Goal: Transaction & Acquisition: Purchase product/service

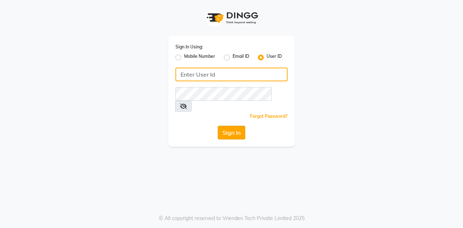
type input "posshe123"
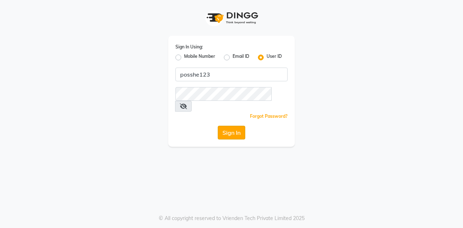
click at [237, 126] on button "Sign In" at bounding box center [231, 133] width 27 height 14
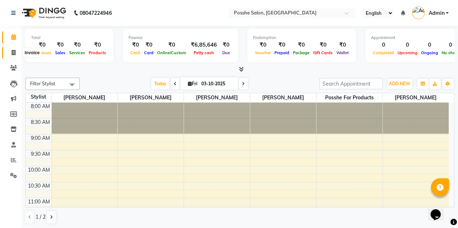
click at [18, 50] on span at bounding box center [13, 53] width 13 height 8
select select "6052"
select select "service"
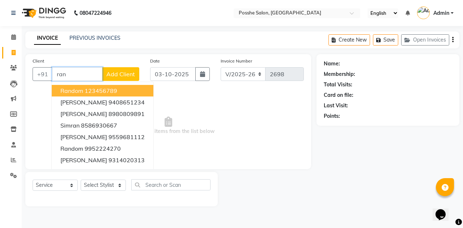
click at [73, 90] on span "random" at bounding box center [71, 90] width 23 height 7
type input "123456789"
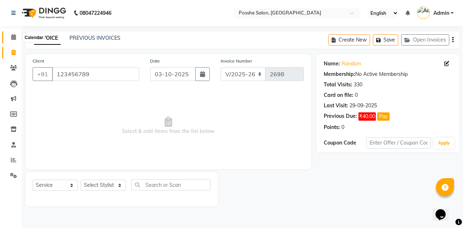
click at [14, 39] on icon at bounding box center [13, 36] width 5 height 5
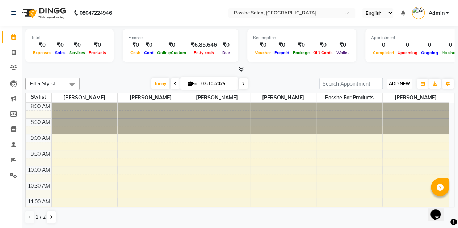
click at [404, 86] on span "ADD NEW" at bounding box center [399, 83] width 21 height 5
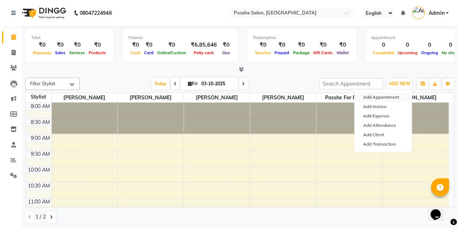
click at [385, 99] on button "Add Appointment" at bounding box center [382, 97] width 57 height 9
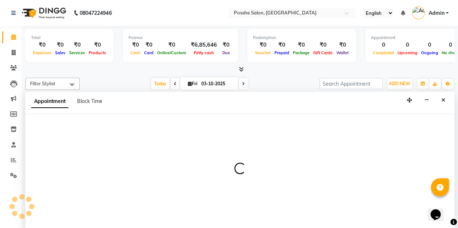
select select "540"
select select "tentative"
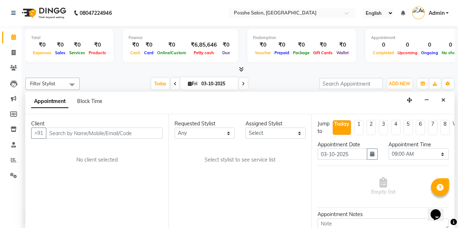
click at [85, 135] on input "text" at bounding box center [104, 133] width 116 height 11
click at [351, 105] on div "Appointment Block Time" at bounding box center [239, 103] width 429 height 22
click at [127, 133] on input "text" at bounding box center [104, 133] width 116 height 11
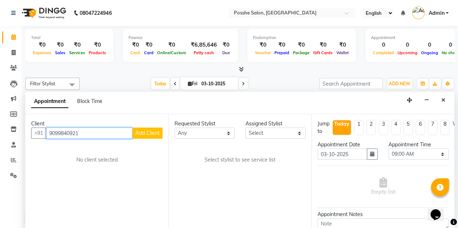
type input "9099840921"
click at [158, 130] on span "Add Client" at bounding box center [147, 133] width 24 height 7
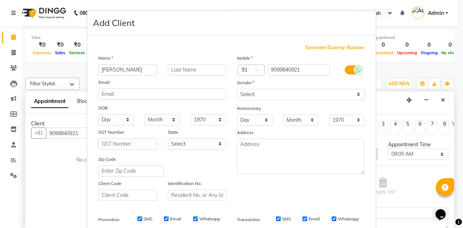
type input "[PERSON_NAME]"
click at [294, 94] on select "Select [DEMOGRAPHIC_DATA] [DEMOGRAPHIC_DATA] Other Prefer Not To Say" at bounding box center [301, 94] width 128 height 11
select select "[DEMOGRAPHIC_DATA]"
click at [237, 89] on select "Select [DEMOGRAPHIC_DATA] [DEMOGRAPHIC_DATA] Other Prefer Not To Say" at bounding box center [301, 94] width 128 height 11
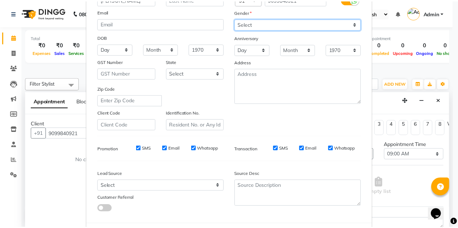
scroll to position [104, 0]
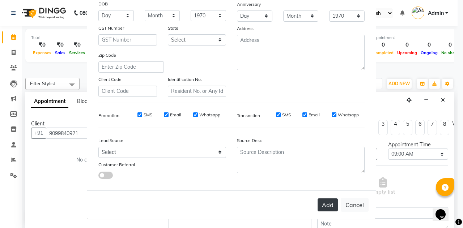
click at [327, 205] on button "Add" at bounding box center [328, 205] width 20 height 13
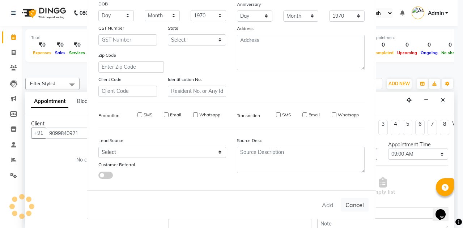
select select
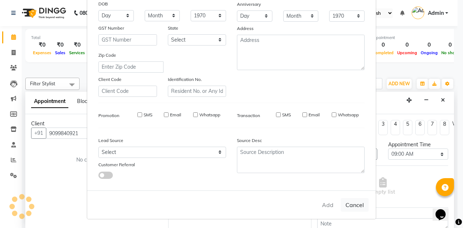
select select
checkbox input "false"
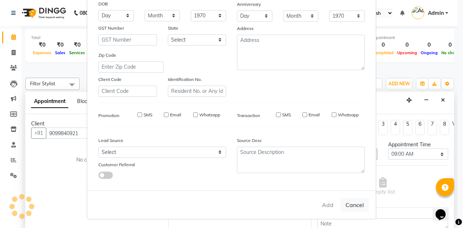
checkbox input "false"
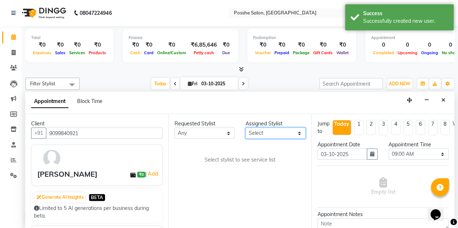
click at [271, 135] on select "Select [PERSON_NAME] [PERSON_NAME] [PERSON_NAME] Posshe for products [PERSON_NA…" at bounding box center [275, 133] width 60 height 11
select select "43692"
click at [245, 128] on select "Select [PERSON_NAME] [PERSON_NAME] [PERSON_NAME] Posshe for products [PERSON_NA…" at bounding box center [275, 133] width 60 height 11
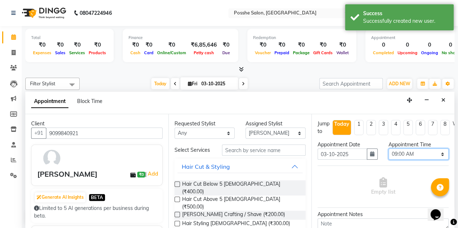
click at [410, 153] on select "Select 09:00 AM 09:15 AM 09:30 AM 09:45 AM 10:00 AM 10:15 AM 10:30 AM 10:45 AM …" at bounding box center [418, 154] width 60 height 11
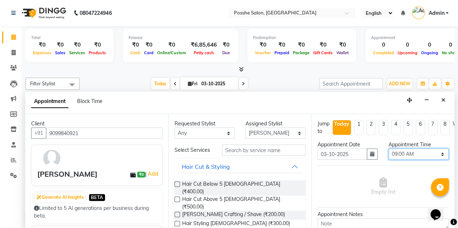
select select "1050"
click at [388, 149] on select "Select 09:00 AM 09:15 AM 09:30 AM 09:45 AM 10:00 AM 10:15 AM 10:30 AM 10:45 AM …" at bounding box center [418, 154] width 60 height 11
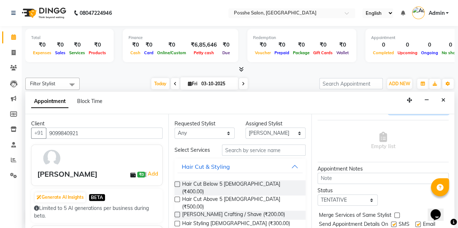
scroll to position [46, 0]
click at [259, 156] on input "text" at bounding box center [264, 150] width 84 height 11
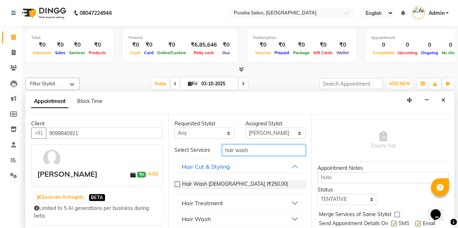
type input "hair wash"
click at [237, 209] on button "Hair Treatment" at bounding box center [239, 203] width 125 height 13
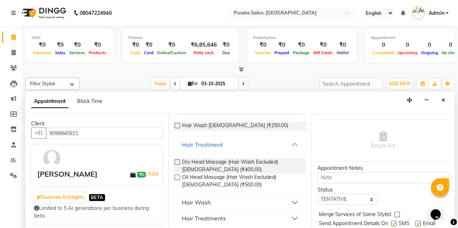
scroll to position [66, 0]
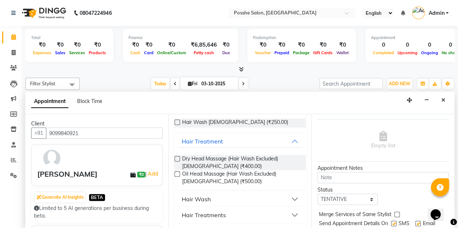
click at [237, 201] on button "Hair Wash" at bounding box center [239, 199] width 125 height 13
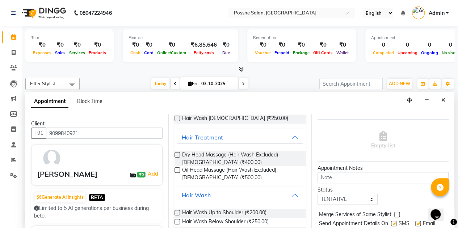
scroll to position [96, 0]
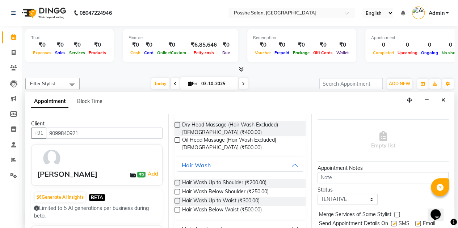
click at [179, 204] on label at bounding box center [176, 200] width 5 height 5
click at [179, 204] on input "checkbox" at bounding box center [176, 201] width 5 height 5
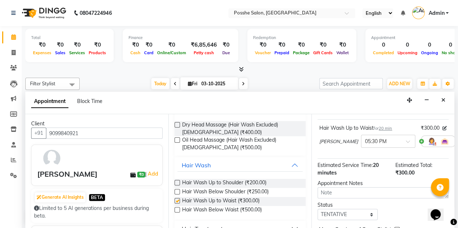
checkbox input "false"
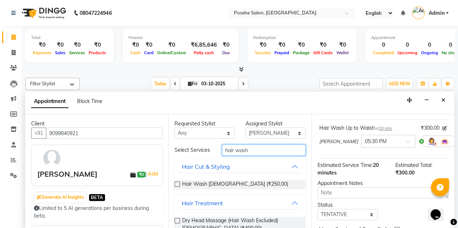
click at [271, 156] on input "hair wash" at bounding box center [264, 150] width 84 height 11
type input "h"
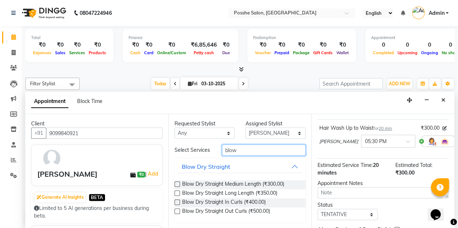
type input "blow"
click at [178, 184] on label at bounding box center [176, 184] width 5 height 5
click at [178, 184] on input "checkbox" at bounding box center [176, 185] width 5 height 5
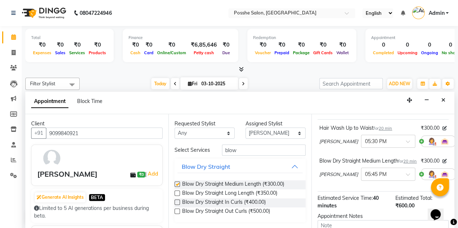
checkbox input "false"
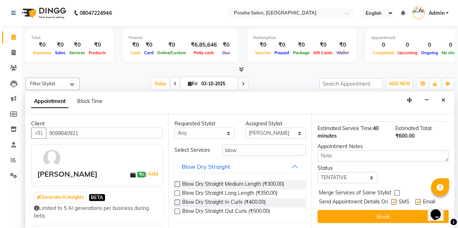
click at [393, 199] on label at bounding box center [393, 201] width 5 height 5
click at [393, 200] on input "checkbox" at bounding box center [393, 202] width 5 height 5
checkbox input "false"
click at [419, 199] on label at bounding box center [417, 201] width 5 height 5
click at [419, 200] on input "checkbox" at bounding box center [417, 202] width 5 height 5
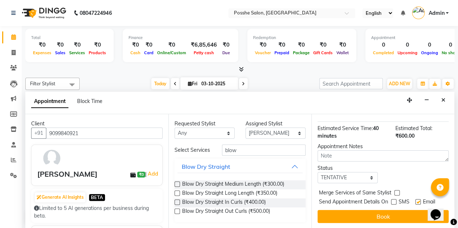
checkbox input "false"
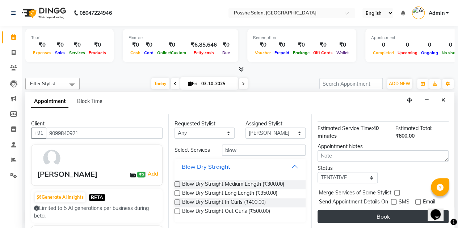
click at [387, 210] on button "Book" at bounding box center [382, 216] width 131 height 13
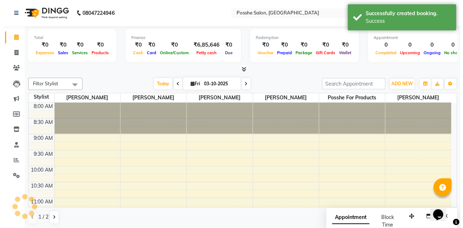
scroll to position [0, 0]
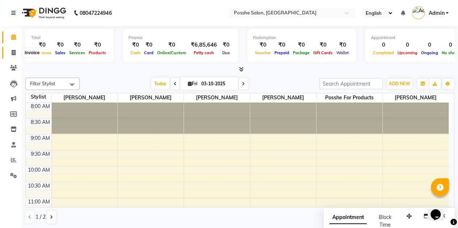
click at [11, 53] on span at bounding box center [13, 53] width 13 height 8
select select "service"
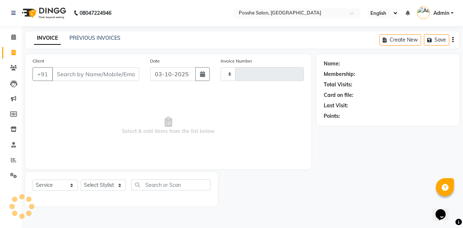
type input "2698"
select select "6052"
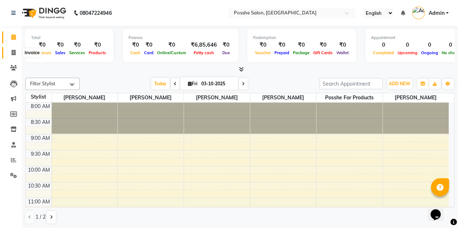
click at [11, 53] on span at bounding box center [13, 53] width 13 height 8
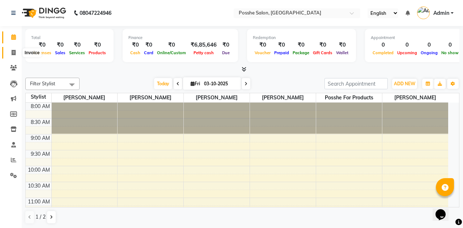
select select "6052"
select select "service"
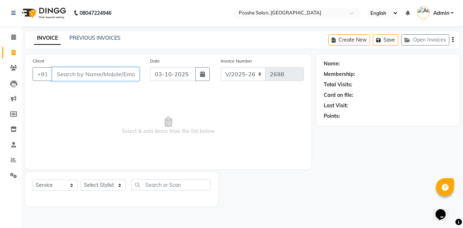
click at [76, 77] on input "Client" at bounding box center [95, 74] width 87 height 14
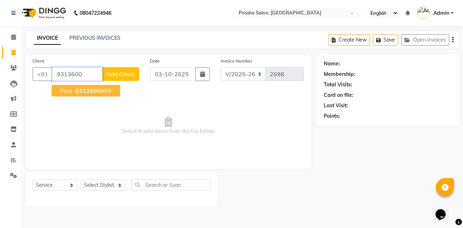
click at [97, 88] on span "9313600" at bounding box center [87, 90] width 25 height 7
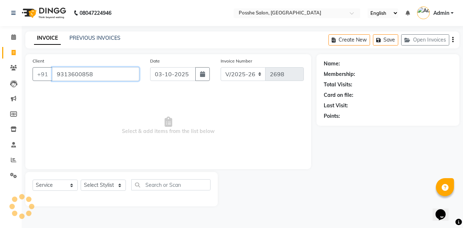
type input "9313600858"
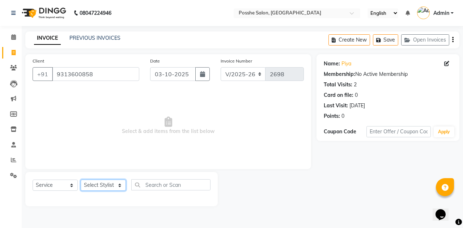
click at [109, 181] on select "Select Stylist [PERSON_NAME] [PERSON_NAME] [PERSON_NAME] Posshe for products [P…" at bounding box center [103, 185] width 45 height 11
click at [442, 65] on div "Name: Piya" at bounding box center [388, 64] width 128 height 8
click at [447, 63] on icon at bounding box center [446, 63] width 5 height 5
select select "[DEMOGRAPHIC_DATA]"
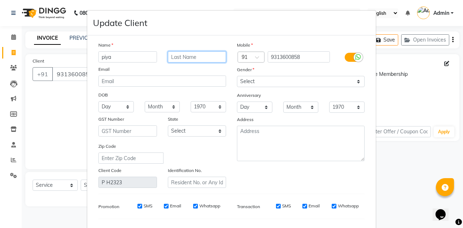
click at [203, 52] on input "text" at bounding box center [197, 56] width 59 height 11
type input "patel"
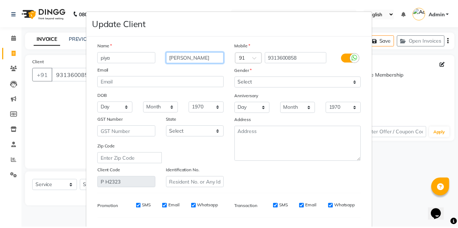
scroll to position [92, 0]
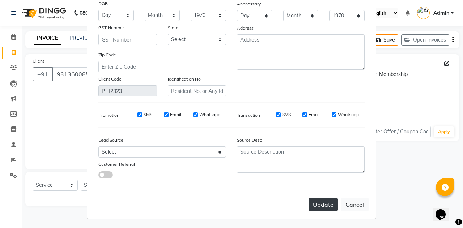
click at [322, 207] on button "Update" at bounding box center [323, 204] width 29 height 13
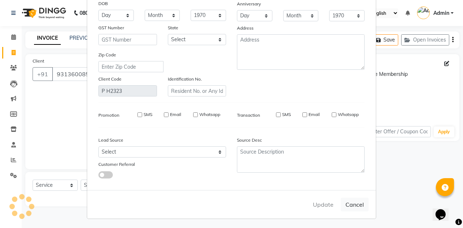
select select
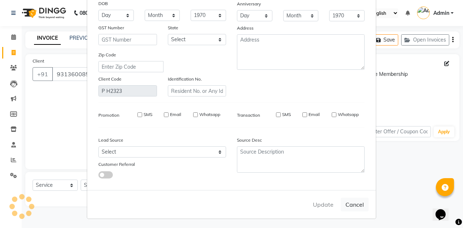
select select
checkbox input "false"
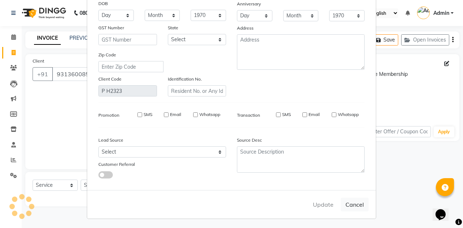
checkbox input "false"
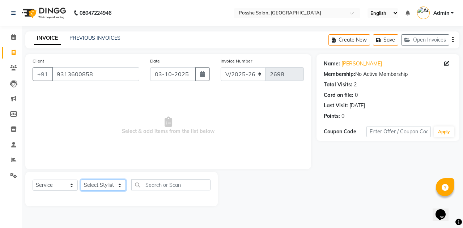
click at [104, 186] on select "Select Stylist Faheem Salmani Farheen Shaikh Kamal Chand Posshe for products Ra…" at bounding box center [103, 185] width 45 height 11
click at [106, 183] on select "Select Stylist Faheem Salmani Farheen Shaikh Kamal Chand Posshe for products Ra…" at bounding box center [103, 185] width 45 height 11
select select "92114"
click at [81, 180] on select "Select Stylist Faheem Salmani Farheen Shaikh Kamal Chand Posshe for products Ra…" at bounding box center [103, 185] width 45 height 11
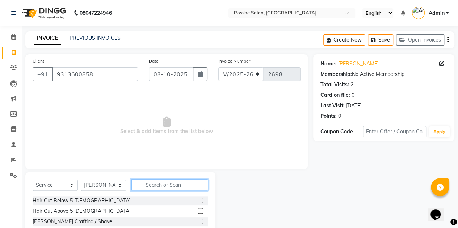
click at [179, 183] on input "text" at bounding box center [169, 184] width 77 height 11
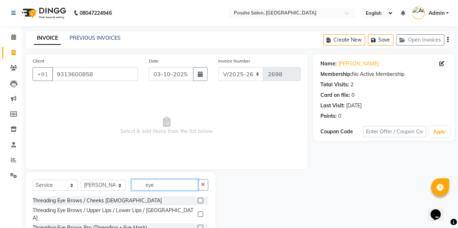
type input "eye"
click at [202, 212] on label at bounding box center [200, 214] width 5 height 5
click at [202, 212] on input "checkbox" at bounding box center [200, 214] width 5 height 5
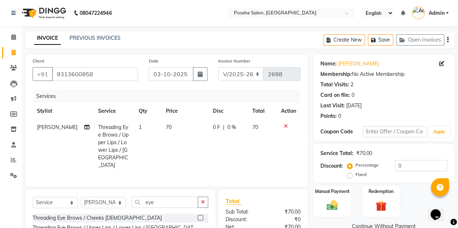
checkbox input "false"
click at [339, 205] on img at bounding box center [332, 205] width 18 height 13
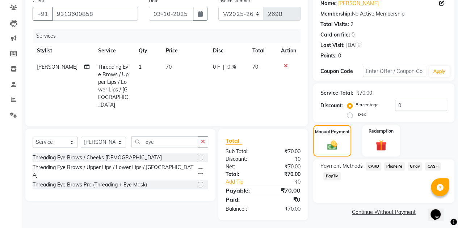
click at [328, 175] on span "PayTM" at bounding box center [331, 176] width 17 height 8
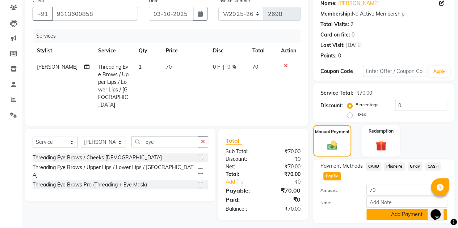
click at [396, 214] on button "Add Payment" at bounding box center [406, 214] width 81 height 11
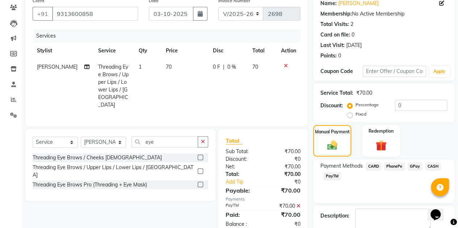
scroll to position [101, 0]
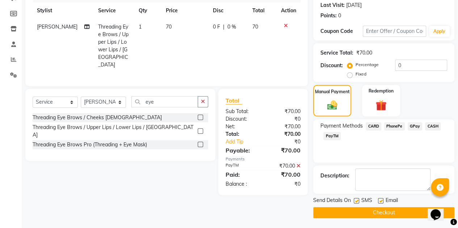
click at [379, 200] on label at bounding box center [380, 200] width 5 height 5
click at [379, 200] on input "checkbox" at bounding box center [380, 201] width 5 height 5
checkbox input "false"
click at [357, 199] on label at bounding box center [355, 200] width 5 height 5
click at [357, 199] on input "checkbox" at bounding box center [355, 201] width 5 height 5
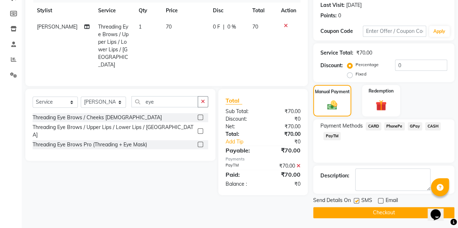
checkbox input "false"
click at [365, 212] on button "Checkout" at bounding box center [383, 212] width 141 height 11
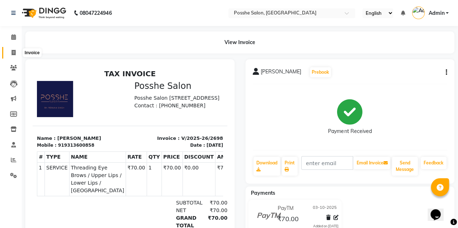
click at [16, 51] on span at bounding box center [13, 53] width 13 height 8
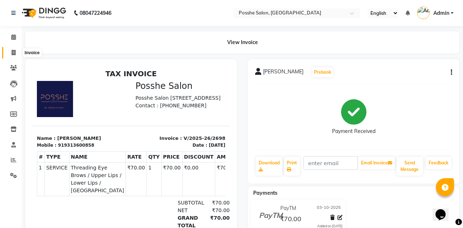
select select "service"
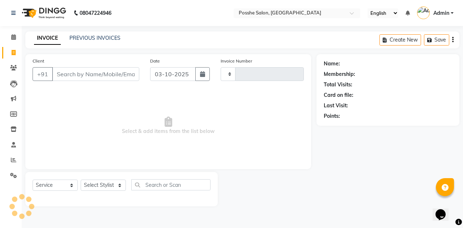
type input "2699"
select select "6052"
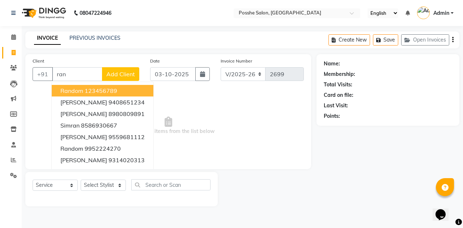
click at [112, 92] on ngb-highlight "123456789" at bounding box center [101, 90] width 33 height 7
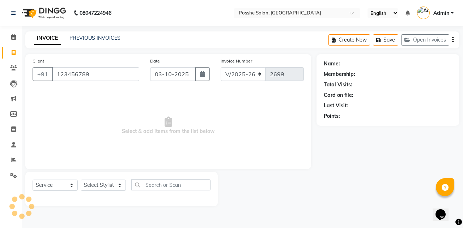
type input "123456789"
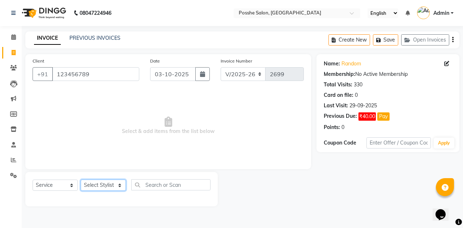
click at [112, 184] on select "Select Stylist Faheem Salmani Farheen Shaikh Kamal Chand Posshe for products Ra…" at bounding box center [103, 185] width 45 height 11
select select "43736"
click at [81, 180] on select "Select Stylist Faheem Salmani Farheen Shaikh Kamal Chand Posshe for products Ra…" at bounding box center [103, 185] width 45 height 11
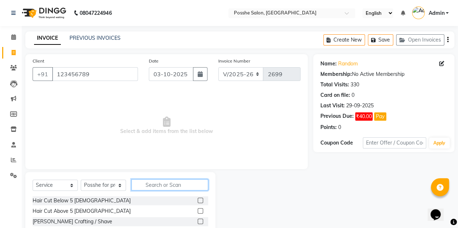
click at [152, 188] on input "text" at bounding box center [169, 184] width 77 height 11
type input "make"
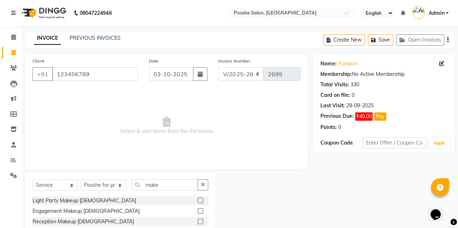
click at [200, 211] on label at bounding box center [200, 210] width 5 height 5
click at [200, 211] on input "checkbox" at bounding box center [200, 211] width 5 height 5
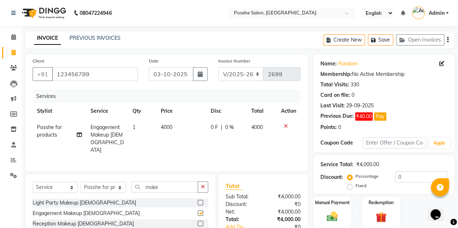
checkbox input "false"
click at [162, 124] on span "4000" at bounding box center [167, 127] width 12 height 7
select select "43736"
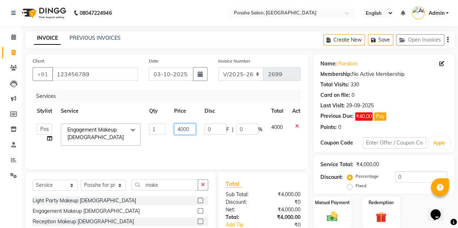
click at [181, 129] on input "4000" at bounding box center [185, 129] width 22 height 11
type input "6000"
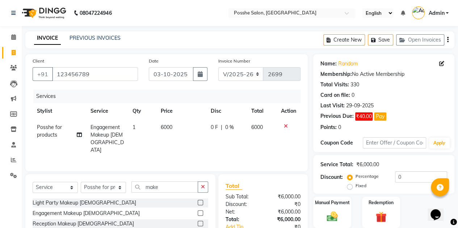
click at [214, 142] on td "0 F | 0 %" at bounding box center [226, 138] width 41 height 39
select select "43736"
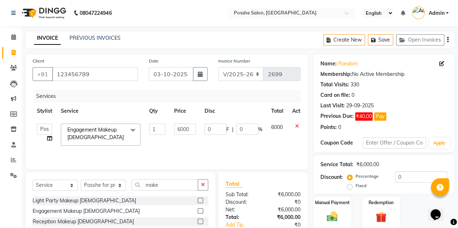
click at [214, 142] on td "0 F | 0 %" at bounding box center [233, 134] width 67 height 31
click at [117, 183] on select "Select Stylist Faheem Salmani Farheen Shaikh Kamal Chand Posshe for products Ra…" at bounding box center [103, 185] width 45 height 11
select select "43692"
click at [81, 180] on select "Select Stylist Faheem Salmani Farheen Shaikh Kamal Chand Posshe for products Ra…" at bounding box center [103, 185] width 45 height 11
click at [198, 209] on label at bounding box center [200, 210] width 5 height 5
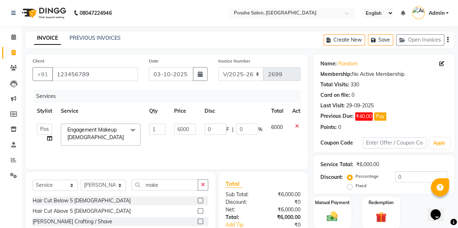
click at [198, 209] on input "checkbox" at bounding box center [200, 211] width 5 height 5
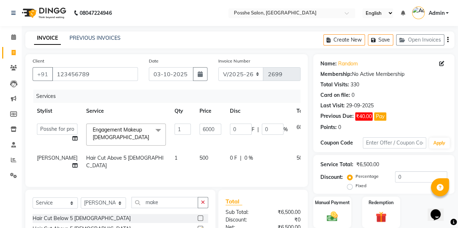
checkbox input "false"
click at [199, 160] on span "500" at bounding box center [203, 158] width 9 height 7
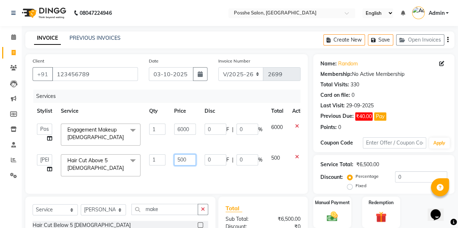
click at [184, 155] on input "500" at bounding box center [185, 159] width 22 height 11
type input "3400"
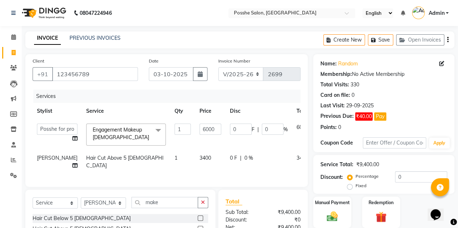
click at [195, 172] on td "3400" at bounding box center [210, 162] width 30 height 24
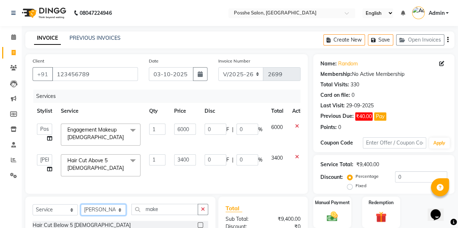
click at [114, 215] on select "Select Stylist Faheem Salmani Farheen Shaikh Kamal Chand Posshe for products Ra…" at bounding box center [103, 209] width 45 height 11
select select "43693"
click at [81, 206] on select "Select Stylist Faheem Salmani Farheen Shaikh Kamal Chand Posshe for products Ra…" at bounding box center [103, 209] width 45 height 11
click at [166, 214] on input "make" at bounding box center [164, 209] width 67 height 11
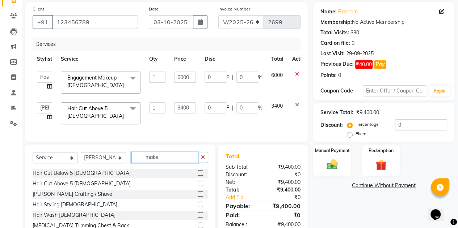
scroll to position [52, 0]
type input "m"
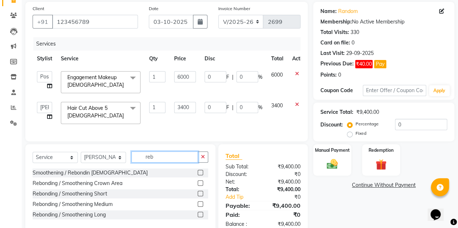
type input "reb"
click at [203, 207] on label at bounding box center [200, 203] width 5 height 5
click at [202, 207] on input "checkbox" at bounding box center [200, 204] width 5 height 5
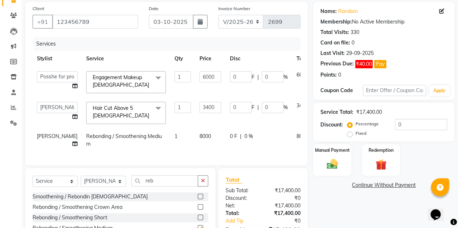
checkbox input "false"
click at [195, 137] on td "8000" at bounding box center [210, 140] width 30 height 24
select select "43693"
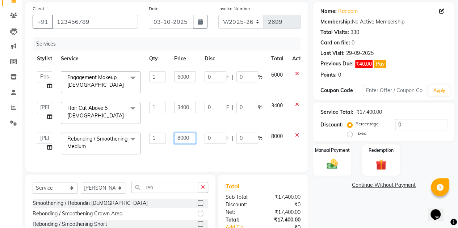
click at [183, 134] on input "8000" at bounding box center [185, 138] width 22 height 11
type input "10200"
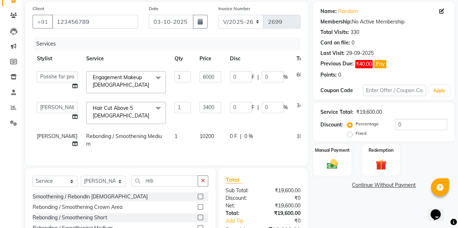
click at [225, 148] on td "0 F | 0 %" at bounding box center [258, 140] width 67 height 24
select select "43693"
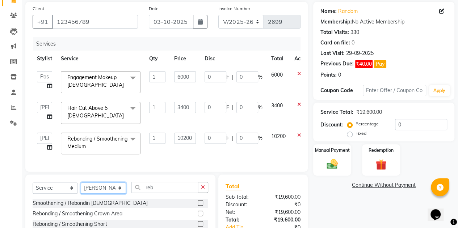
click at [121, 190] on select "Select Stylist Faheem Salmani Farheen Shaikh Kamal Chand Posshe for products Ra…" at bounding box center [103, 188] width 45 height 11
select select "92114"
click at [81, 184] on select "Select Stylist Faheem Salmani Farheen Shaikh Kamal Chand Posshe for products Ra…" at bounding box center [103, 188] width 45 height 11
click at [198, 203] on label at bounding box center [200, 202] width 5 height 5
click at [198, 203] on input "checkbox" at bounding box center [200, 203] width 5 height 5
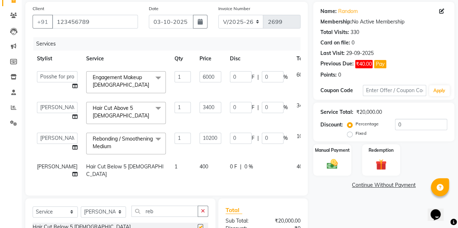
checkbox input "false"
click at [199, 164] on span "400" at bounding box center [203, 167] width 9 height 7
select select "92114"
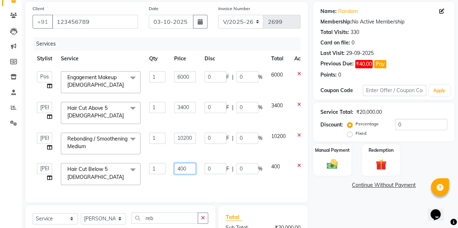
click at [183, 165] on input "400" at bounding box center [185, 168] width 22 height 11
type input "340"
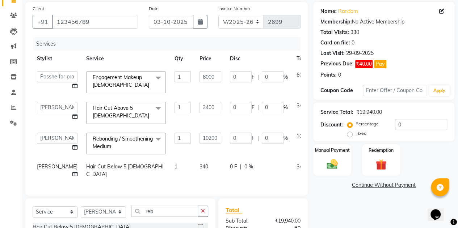
click at [196, 182] on td "340" at bounding box center [210, 171] width 30 height 24
select select "92114"
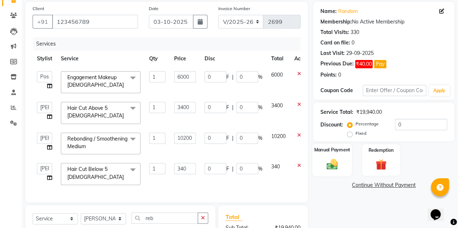
click at [322, 165] on div "Manual Payment" at bounding box center [331, 160] width 39 height 33
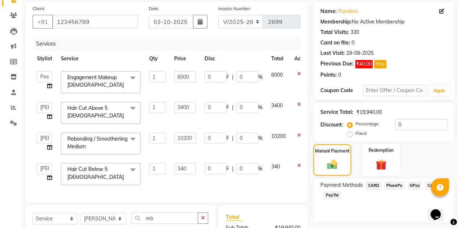
click at [427, 183] on span "CASH" at bounding box center [433, 186] width 16 height 8
click at [377, 204] on input "19940" at bounding box center [406, 209] width 81 height 11
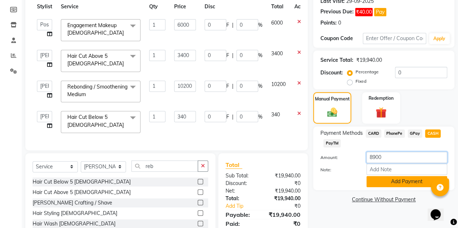
type input "8900"
click at [377, 184] on button "Add Payment" at bounding box center [406, 181] width 81 height 11
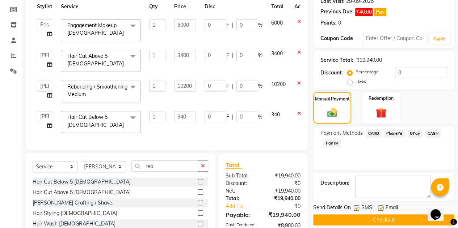
click at [372, 136] on span "CARD" at bounding box center [373, 134] width 16 height 8
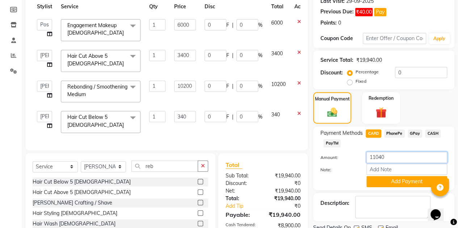
click at [373, 160] on input "11040" at bounding box center [406, 157] width 81 height 11
type input "1400"
click at [374, 184] on button "Add Payment" at bounding box center [406, 181] width 81 height 11
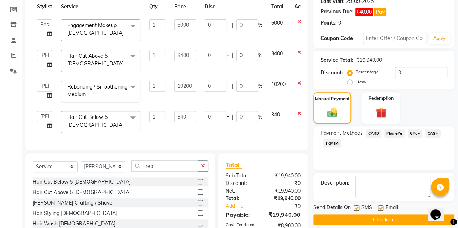
click at [331, 143] on span "PayTM" at bounding box center [331, 143] width 17 height 8
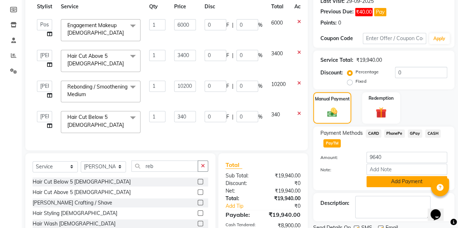
click at [391, 186] on button "Add Payment" at bounding box center [406, 181] width 81 height 11
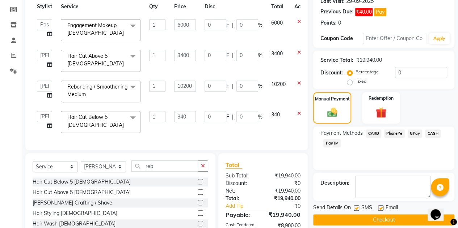
scroll to position [171, 0]
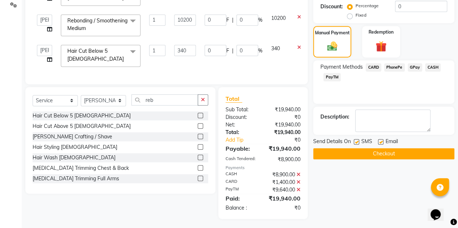
click at [381, 140] on label at bounding box center [380, 141] width 5 height 5
click at [381, 140] on input "checkbox" at bounding box center [380, 142] width 5 height 5
checkbox input "false"
click at [355, 141] on label at bounding box center [355, 141] width 5 height 5
click at [355, 141] on input "checkbox" at bounding box center [355, 142] width 5 height 5
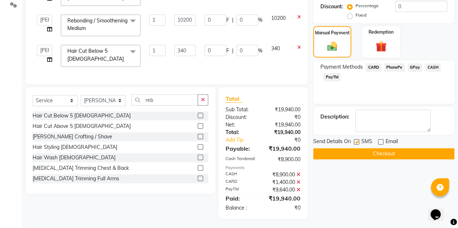
checkbox input "false"
click at [360, 153] on button "Checkout" at bounding box center [383, 153] width 141 height 11
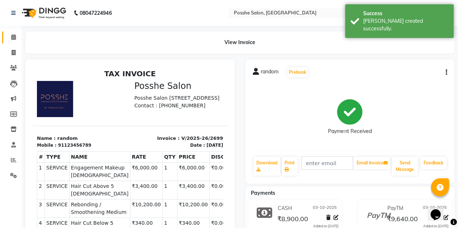
click at [16, 32] on link "Calendar" at bounding box center [10, 37] width 17 height 12
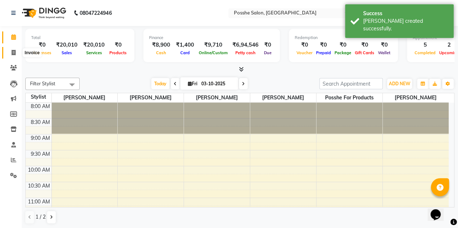
click at [12, 50] on icon at bounding box center [14, 52] width 4 height 5
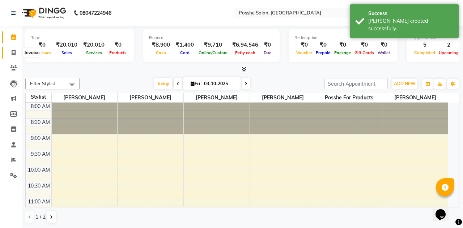
select select "service"
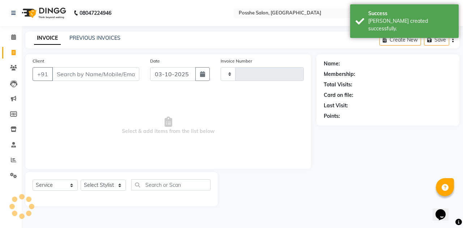
type input "2700"
select select "6052"
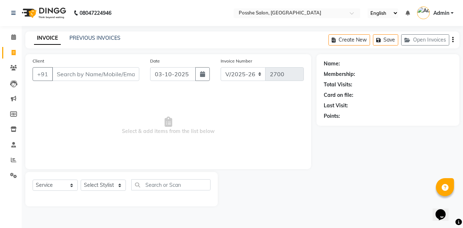
click at [452, 40] on icon "button" at bounding box center [452, 40] width 1 height 0
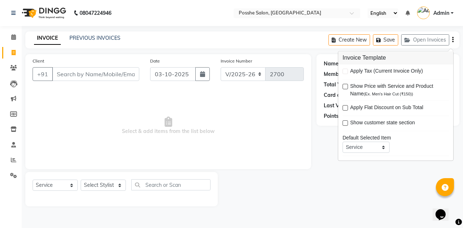
click at [302, 27] on div "08047224946 Select Location × Posshe Salon, Hl College Road Navrangpura English…" at bounding box center [231, 114] width 463 height 228
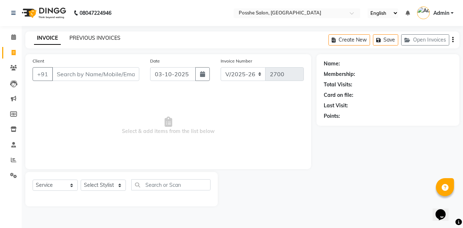
click at [85, 41] on link "PREVIOUS INVOICES" at bounding box center [94, 38] width 51 height 7
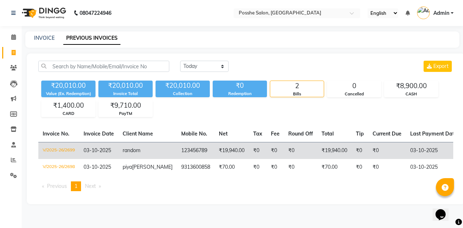
click at [406, 145] on td "03-10-2025" at bounding box center [434, 150] width 56 height 17
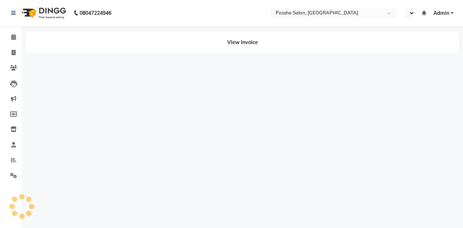
select select "en"
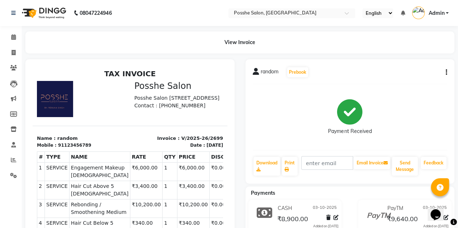
click at [445, 72] on icon "button" at bounding box center [445, 72] width 1 height 0
click at [396, 75] on div "Edit Item Staff" at bounding box center [410, 72] width 50 height 9
select select
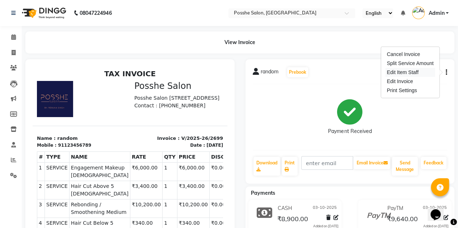
select select
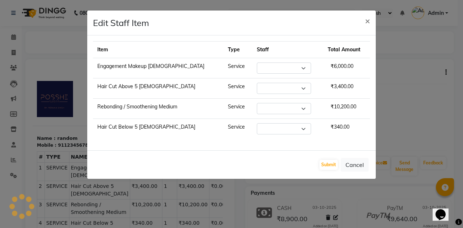
select select "43736"
select select "43692"
select select "43693"
select select "92114"
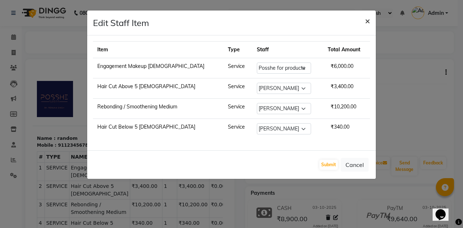
click at [366, 18] on span "×" at bounding box center [367, 20] width 5 height 11
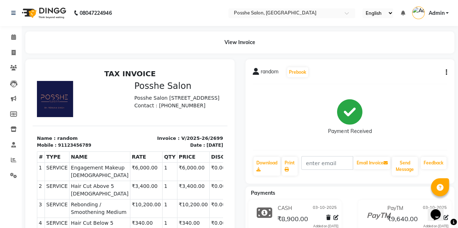
click at [443, 74] on button "button" at bounding box center [444, 73] width 4 height 8
click at [394, 81] on div "Edit Invoice" at bounding box center [410, 81] width 50 height 9
select select "service"
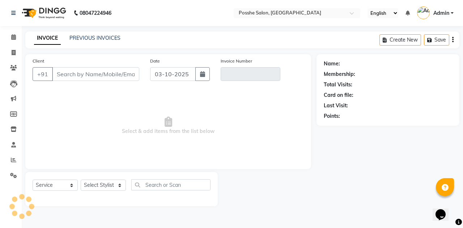
type input "123456789"
type input "V/2025-26/2699"
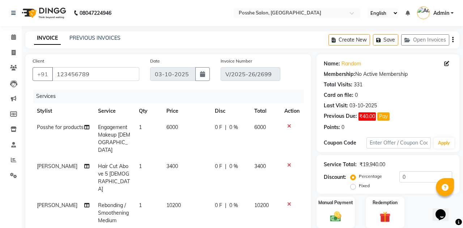
select select "select"
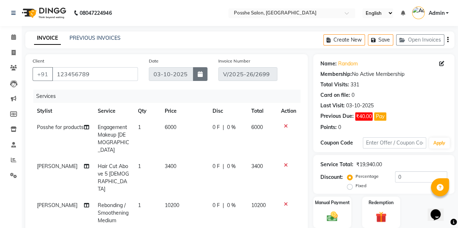
click at [203, 74] on button "button" at bounding box center [200, 74] width 14 height 14
select select "10"
select select "2025"
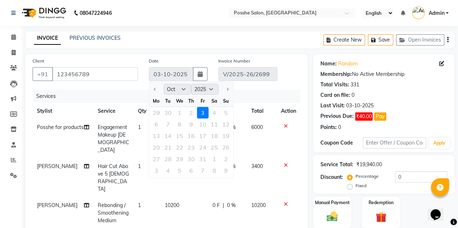
click at [189, 111] on div "29 30 1 2 3 4 5" at bounding box center [191, 113] width 84 height 12
click at [297, 56] on div "Client +91 123456789 Date 03-10-2025 Jan Feb Mar Apr May Jun Jul Aug Sep Oct No…" at bounding box center [166, 166] width 282 height 224
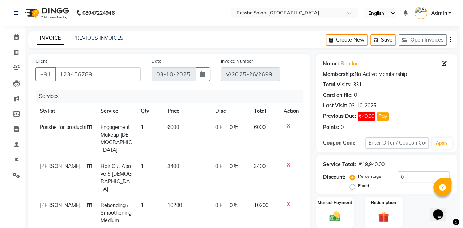
scroll to position [158, 0]
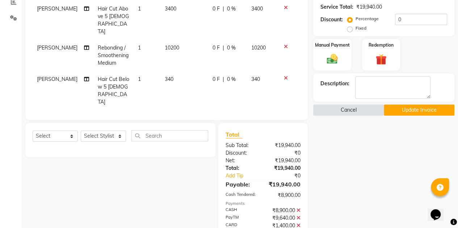
click at [344, 109] on button "Cancel" at bounding box center [348, 110] width 71 height 11
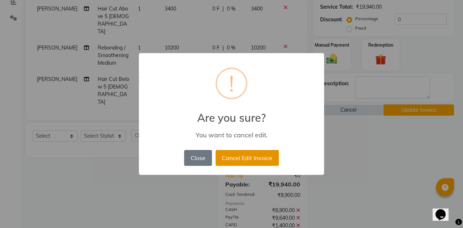
click at [224, 161] on button "Cancel Edit Invoice" at bounding box center [247, 158] width 63 height 16
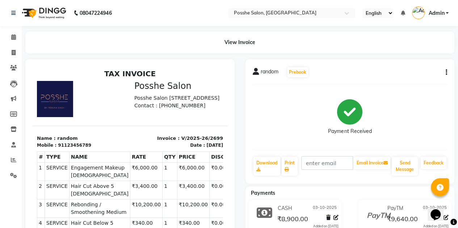
click at [446, 72] on icon "button" at bounding box center [445, 72] width 1 height 0
click at [401, 65] on div "Split Service Amount" at bounding box center [410, 63] width 50 height 9
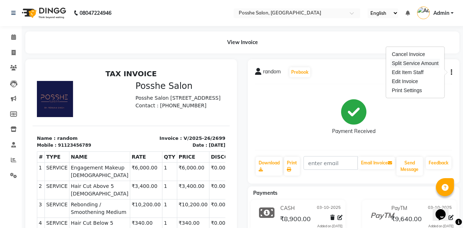
select select "43736"
select select "43692"
select select "43693"
select select "92114"
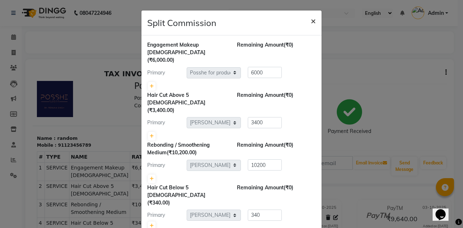
click at [307, 20] on button "×" at bounding box center [313, 20] width 17 height 20
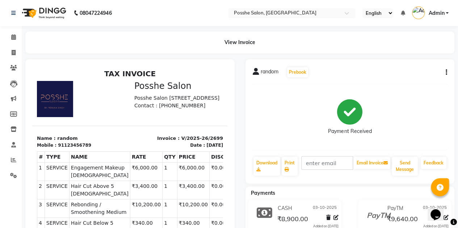
click at [442, 73] on button "button" at bounding box center [444, 73] width 4 height 8
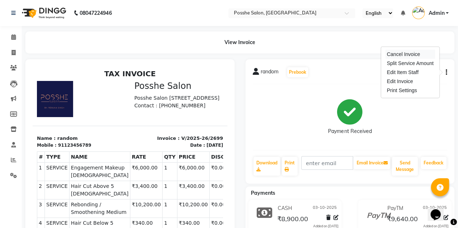
click at [394, 52] on div "Cancel Invoice" at bounding box center [410, 54] width 50 height 9
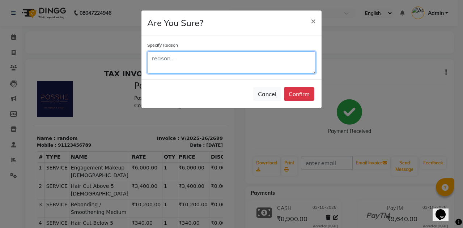
click at [302, 53] on textarea at bounding box center [231, 62] width 169 height 22
type textarea "cdssdv"
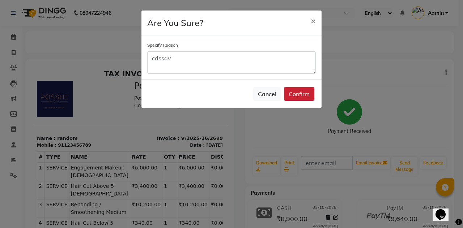
click at [296, 94] on button "Confirm" at bounding box center [299, 94] width 30 height 14
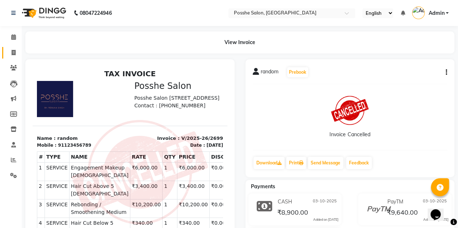
click at [11, 58] on link "Invoice" at bounding box center [10, 53] width 17 height 12
select select "service"
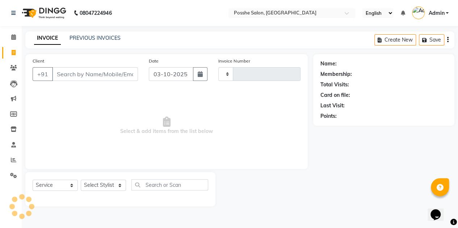
type input "2700"
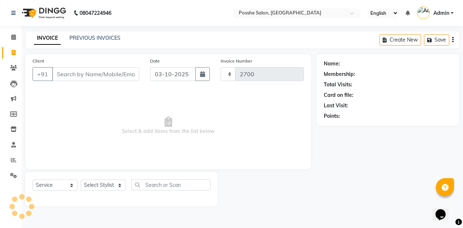
select select "6052"
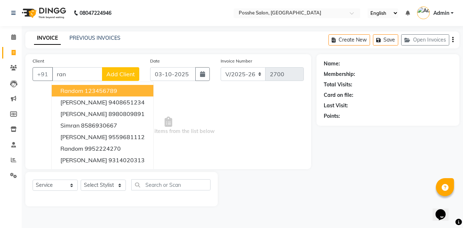
click at [69, 87] on span "random" at bounding box center [71, 90] width 23 height 7
type input "123456789"
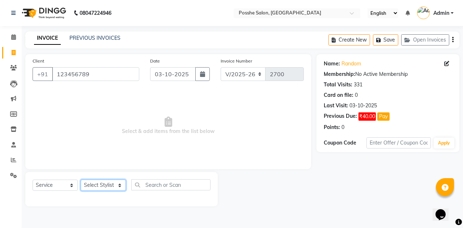
click at [109, 185] on select "Select Stylist Faheem Salmani Farheen Shaikh Kamal Chand Posshe for products Ra…" at bounding box center [103, 185] width 45 height 11
select select "43736"
click at [81, 180] on select "Select Stylist Faheem Salmani Farheen Shaikh Kamal Chand Posshe for products Ra…" at bounding box center [103, 185] width 45 height 11
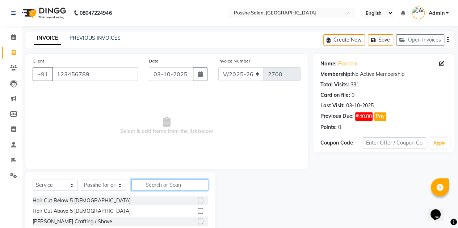
click at [153, 185] on input "text" at bounding box center [169, 184] width 77 height 11
type input "make"
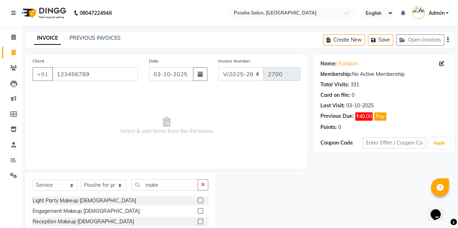
click at [199, 210] on label at bounding box center [200, 210] width 5 height 5
click at [199, 210] on input "checkbox" at bounding box center [200, 211] width 5 height 5
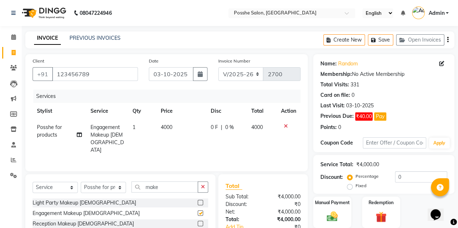
checkbox input "false"
click at [164, 122] on td "4000" at bounding box center [181, 138] width 50 height 39
select select "43736"
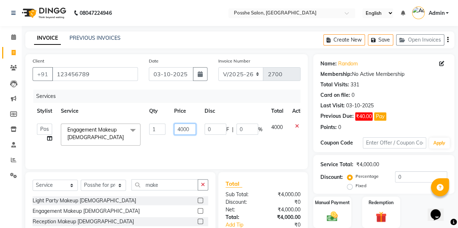
click at [181, 132] on input "4000" at bounding box center [185, 129] width 22 height 11
type input "6000"
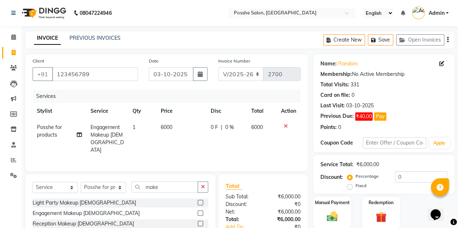
click at [185, 147] on div "Services Stylist Service Qty Price Disc Total Action Posshe for products Engage…" at bounding box center [167, 127] width 268 height 75
click at [110, 188] on select "Select Stylist Faheem Salmani Farheen Shaikh Kamal Chand Posshe for products Ra…" at bounding box center [103, 187] width 45 height 11
select select "43692"
click at [81, 182] on select "Select Stylist Faheem Salmani Farheen Shaikh Kamal Chand Posshe for products Ra…" at bounding box center [103, 187] width 45 height 11
click at [198, 211] on label at bounding box center [200, 213] width 5 height 5
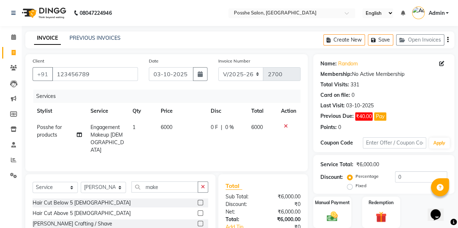
click at [198, 211] on input "checkbox" at bounding box center [200, 213] width 5 height 5
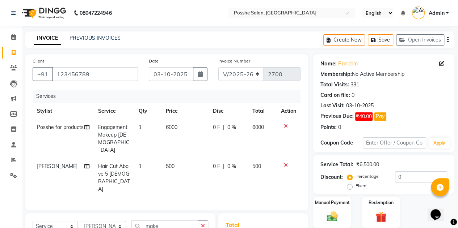
checkbox input "false"
click at [162, 158] on td "500" at bounding box center [184, 177] width 47 height 39
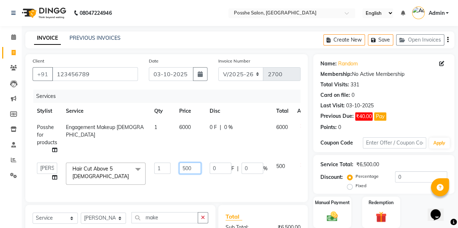
click at [183, 171] on input "500" at bounding box center [190, 168] width 22 height 11
type input "3400"
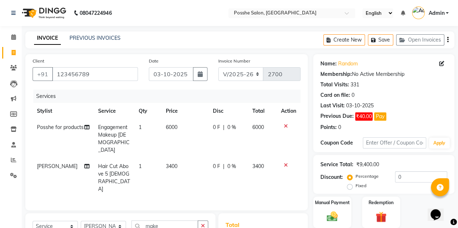
click at [217, 181] on div "Client +91 123456789 Date 03-10-2025 Invoice Number V/2025 V/2025-26 2700 Servi…" at bounding box center [166, 132] width 282 height 156
click at [99, 221] on select "Select Stylist Faheem Salmani Farheen Shaikh Kamal Chand Posshe for products Ra…" at bounding box center [103, 226] width 45 height 11
select select "43693"
click at [81, 221] on select "Select Stylist Faheem Salmani Farheen Shaikh Kamal Chand Posshe for products Ra…" at bounding box center [103, 226] width 45 height 11
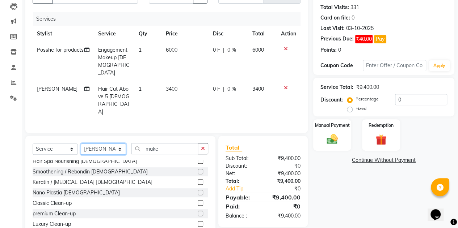
scroll to position [239, 0]
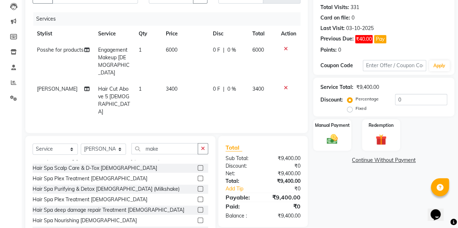
click at [198, 228] on label at bounding box center [200, 230] width 5 height 5
click at [198, 228] on input "checkbox" at bounding box center [200, 231] width 5 height 5
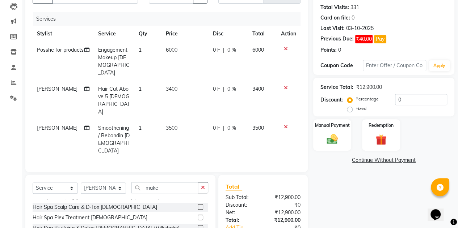
checkbox input "false"
click at [167, 120] on td "3500" at bounding box center [184, 139] width 47 height 39
select select "43693"
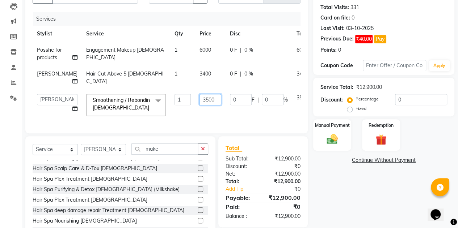
click at [199, 105] on input "3500" at bounding box center [210, 99] width 22 height 11
type input "10200"
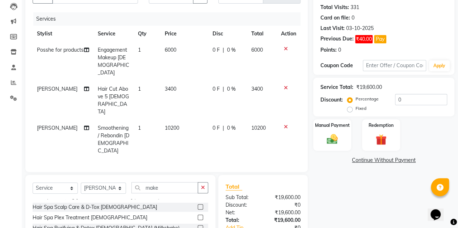
click at [197, 134] on div "Client +91 123456789 Date 03-10-2025 Invoice Number V/2025 V/2025-26 2700 Servi…" at bounding box center [166, 74] width 282 height 195
click at [107, 183] on select "Select Stylist Faheem Salmani Farheen Shaikh Kamal Chand Posshe for products Ra…" at bounding box center [103, 188] width 45 height 11
select select "92114"
click at [81, 183] on select "Select Stylist Faheem Salmani Farheen Shaikh Kamal Chand Posshe for products Ra…" at bounding box center [103, 188] width 45 height 11
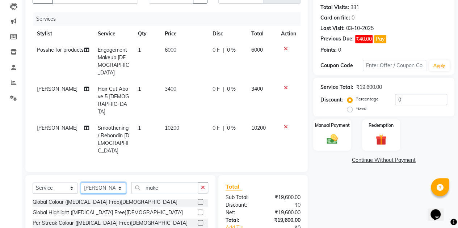
scroll to position [153, 0]
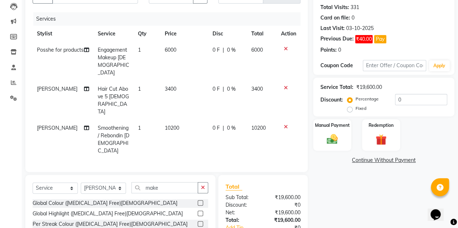
click at [198, 221] on label at bounding box center [200, 223] width 5 height 5
click at [198, 222] on input "checkbox" at bounding box center [200, 224] width 5 height 5
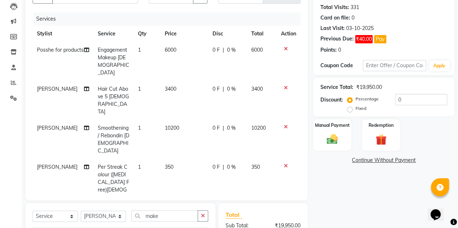
checkbox input "false"
click at [165, 164] on span "350" at bounding box center [169, 167] width 9 height 7
select select "92114"
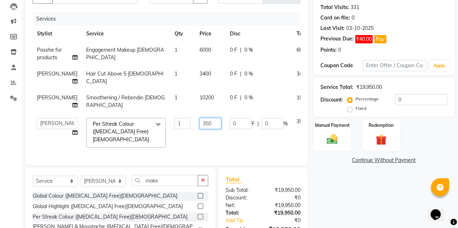
click at [199, 129] on input "350" at bounding box center [210, 123] width 22 height 11
type input "340"
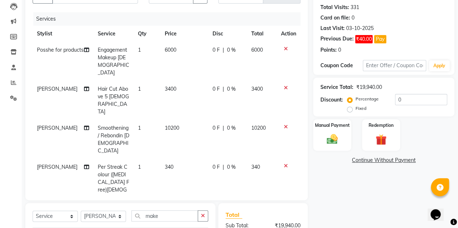
click at [208, 163] on div "Services Stylist Service Qty Price Disc Total Action Posshe for products Engage…" at bounding box center [167, 102] width 268 height 181
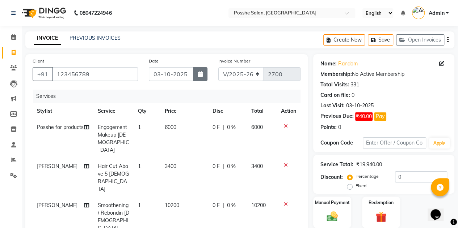
click at [203, 75] on button "button" at bounding box center [200, 74] width 14 height 14
select select "10"
select select "2025"
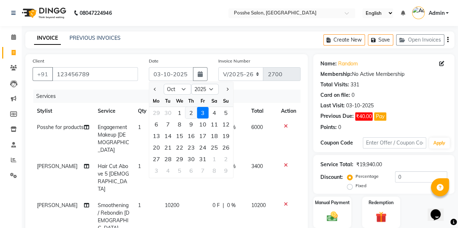
click at [190, 114] on div "2" at bounding box center [191, 113] width 12 height 12
type input "02-10-2025"
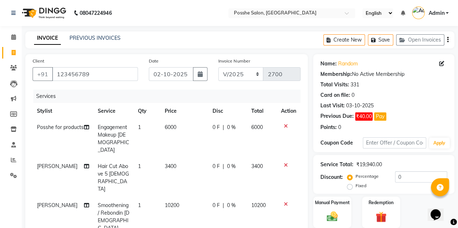
scroll to position [140, 0]
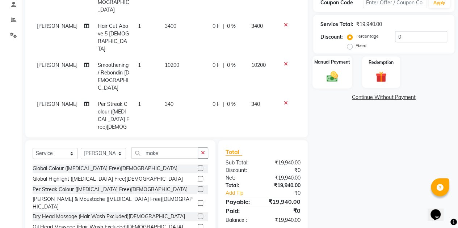
click at [342, 82] on div "Manual Payment" at bounding box center [331, 72] width 39 height 33
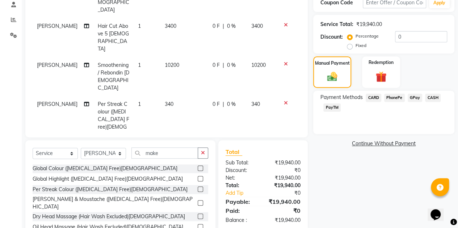
click at [436, 95] on span "CASH" at bounding box center [433, 98] width 16 height 8
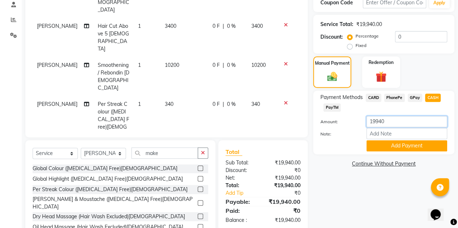
click at [374, 120] on input "19940" at bounding box center [406, 121] width 81 height 11
type input "8900"
click at [393, 141] on button "Add Payment" at bounding box center [406, 145] width 81 height 11
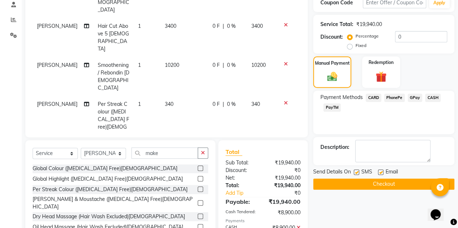
click at [376, 97] on span "CARD" at bounding box center [373, 98] width 16 height 8
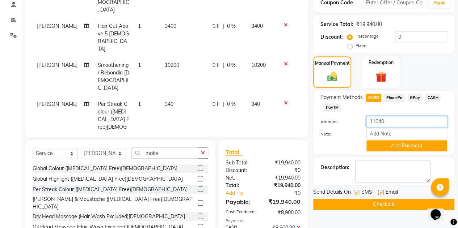
click at [377, 118] on input "11040" at bounding box center [406, 121] width 81 height 11
type input "1400"
click at [395, 148] on button "Add Payment" at bounding box center [406, 145] width 81 height 11
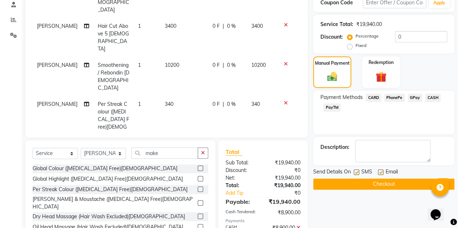
click at [337, 107] on span "PayTM" at bounding box center [331, 107] width 17 height 8
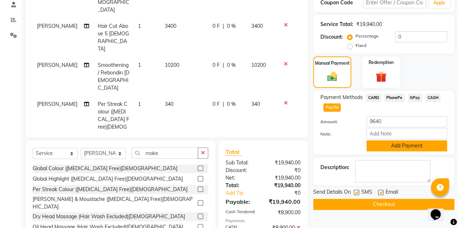
click at [385, 144] on button "Add Payment" at bounding box center [406, 145] width 81 height 11
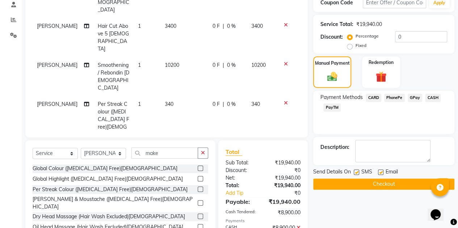
click at [354, 170] on label at bounding box center [355, 172] width 5 height 5
click at [354, 170] on input "checkbox" at bounding box center [355, 172] width 5 height 5
checkbox input "false"
click at [378, 173] on label at bounding box center [380, 172] width 5 height 5
click at [378, 173] on input "checkbox" at bounding box center [380, 172] width 5 height 5
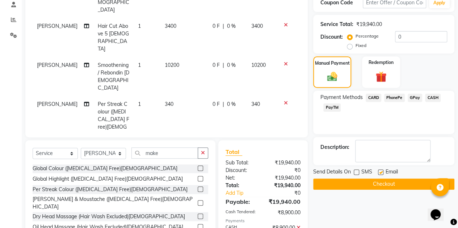
checkbox input "false"
click at [374, 182] on button "Checkout" at bounding box center [383, 184] width 141 height 11
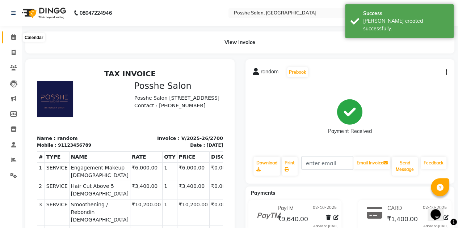
click at [13, 41] on span at bounding box center [13, 37] width 13 height 8
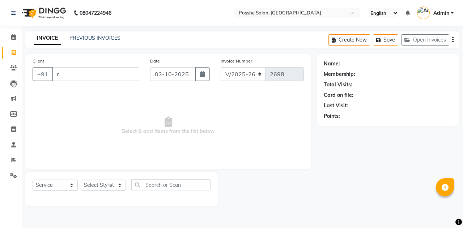
select select "6052"
select select "service"
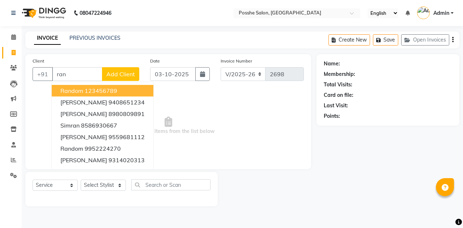
click at [115, 88] on ngb-highlight "123456789" at bounding box center [101, 90] width 33 height 7
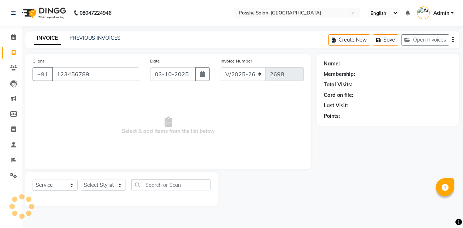
type input "123456789"
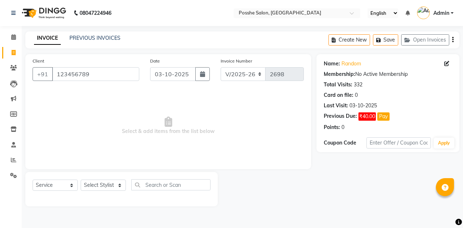
click at [103, 191] on div "Select Service Product Membership Package Voucher Prepaid Gift Card Select Styl…" at bounding box center [122, 187] width 178 height 17
click at [103, 190] on select "Select Stylist [PERSON_NAME] [PERSON_NAME] [PERSON_NAME] Posshe for products [P…" at bounding box center [103, 185] width 45 height 11
select select "43692"
click at [81, 180] on select "Select Stylist [PERSON_NAME] [PERSON_NAME] [PERSON_NAME] Posshe for products [P…" at bounding box center [103, 185] width 45 height 11
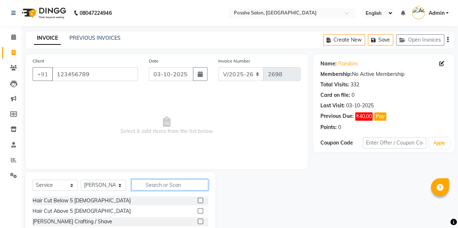
click at [167, 189] on input "text" at bounding box center [169, 184] width 77 height 11
click at [198, 201] on label at bounding box center [200, 200] width 5 height 5
click at [198, 201] on input "checkbox" at bounding box center [200, 201] width 5 height 5
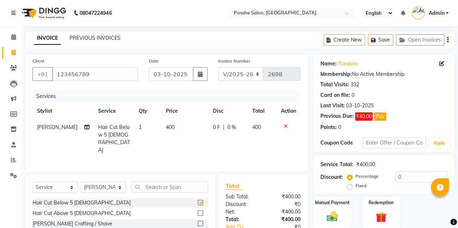
checkbox input "false"
click at [166, 131] on td "400" at bounding box center [184, 138] width 47 height 39
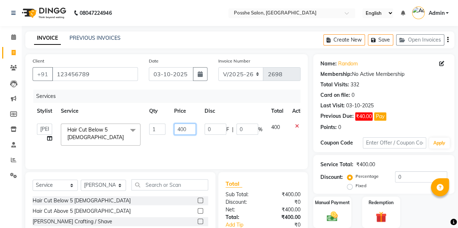
click at [179, 130] on input "400" at bounding box center [185, 129] width 22 height 11
type input "200"
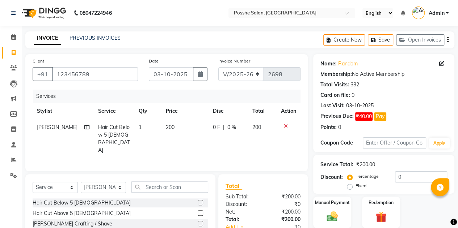
click at [190, 151] on div "Services Stylist Service Qty Price Disc Total Action Faheem Salmani Hair Cut Be…" at bounding box center [167, 127] width 268 height 75
click at [109, 184] on select "Select Stylist Faheem Salmani Farheen Shaikh Kamal Chand Posshe for products Ra…" at bounding box center [103, 187] width 45 height 11
click at [81, 182] on select "Select Stylist Faheem Salmani Farheen Shaikh Kamal Chand Posshe for products Ra…" at bounding box center [103, 187] width 45 height 11
click at [106, 183] on select "Select Stylist Faheem Salmani Farheen Shaikh Kamal Chand Posshe for products Ra…" at bounding box center [103, 187] width 45 height 11
select select "43693"
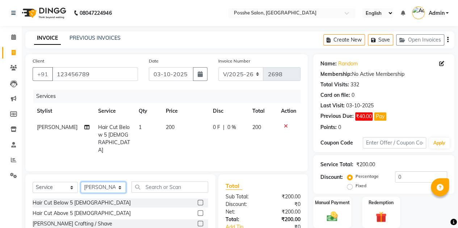
click at [81, 182] on select "Select Stylist Faheem Salmani Farheen Shaikh Kamal Chand Posshe for products Ra…" at bounding box center [103, 187] width 45 height 11
click at [198, 213] on label at bounding box center [200, 213] width 5 height 5
click at [198, 213] on input "checkbox" at bounding box center [200, 213] width 5 height 5
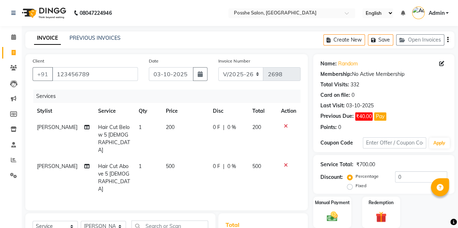
checkbox input "false"
click at [166, 163] on span "500" at bounding box center [170, 166] width 9 height 7
select select "43693"
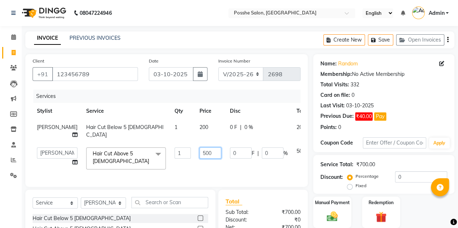
click at [199, 159] on input "500" at bounding box center [210, 153] width 22 height 11
type input "1000"
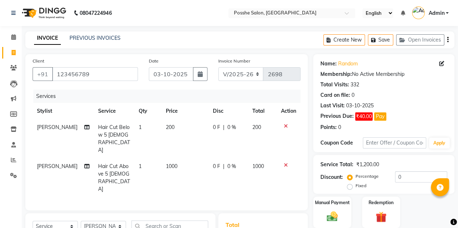
click at [213, 167] on div "Services Stylist Service Qty Price Disc Total Action Faheem Salmani Hair Cut Be…" at bounding box center [167, 147] width 268 height 114
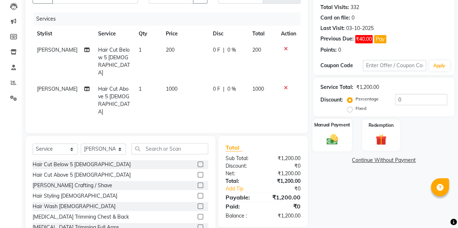
click at [339, 138] on img at bounding box center [332, 139] width 18 height 13
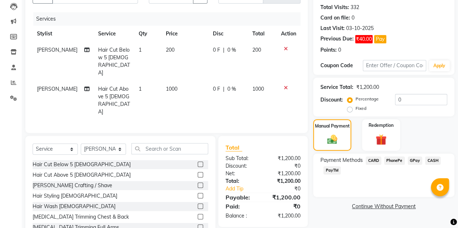
click at [436, 159] on span "CASH" at bounding box center [433, 161] width 16 height 8
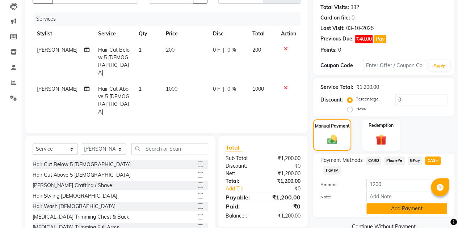
click at [390, 205] on button "Add Payment" at bounding box center [406, 208] width 81 height 11
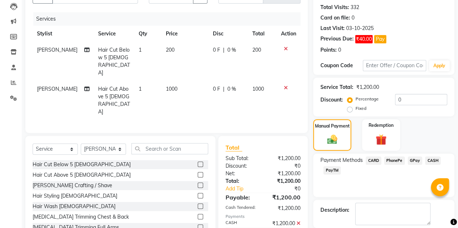
scroll to position [112, 0]
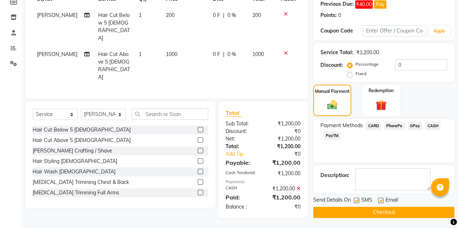
click at [356, 202] on label at bounding box center [355, 200] width 5 height 5
click at [356, 202] on input "checkbox" at bounding box center [355, 201] width 5 height 5
checkbox input "false"
click at [381, 198] on label at bounding box center [380, 200] width 5 height 5
click at [381, 199] on input "checkbox" at bounding box center [380, 201] width 5 height 5
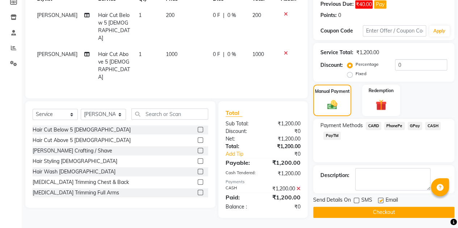
checkbox input "false"
click at [431, 126] on span "CASH" at bounding box center [433, 126] width 16 height 8
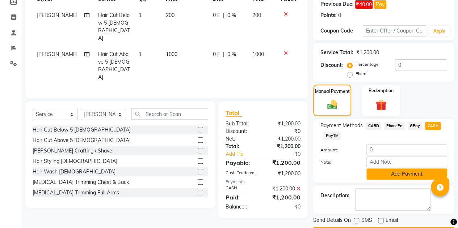
click at [381, 171] on button "Add Payment" at bounding box center [406, 174] width 81 height 11
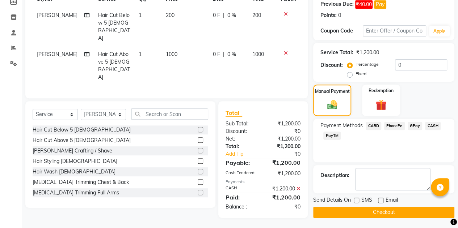
click at [378, 212] on button "Checkout" at bounding box center [383, 212] width 141 height 11
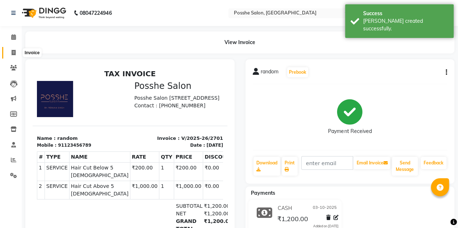
click at [14, 52] on icon at bounding box center [14, 52] width 4 height 5
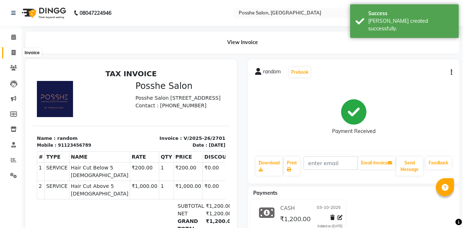
select select "6052"
select select "service"
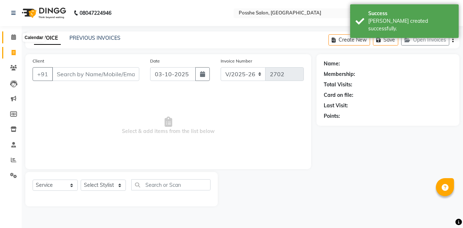
click at [13, 39] on icon at bounding box center [13, 36] width 5 height 5
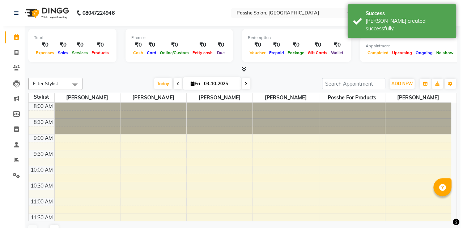
scroll to position [251, 0]
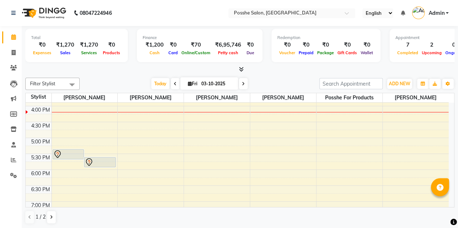
click at [97, 161] on div at bounding box center [100, 162] width 30 height 9
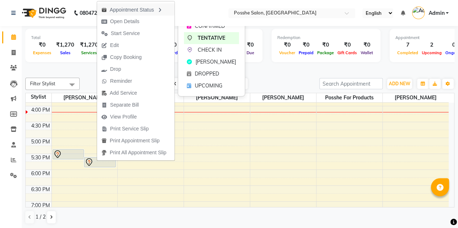
click at [133, 11] on div "Appointment Status" at bounding box center [135, 9] width 77 height 12
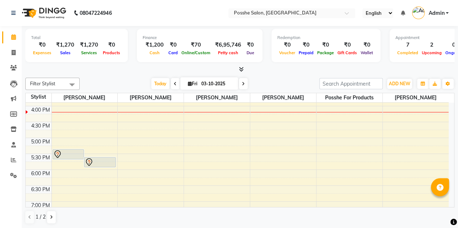
click at [100, 160] on div at bounding box center [100, 162] width 30 height 9
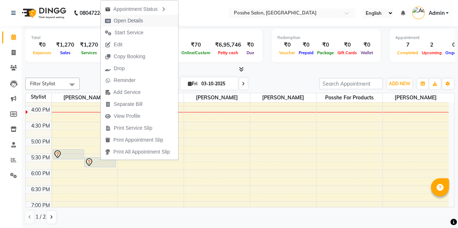
click at [127, 22] on span "Open Details" at bounding box center [128, 21] width 29 height 8
select select "7"
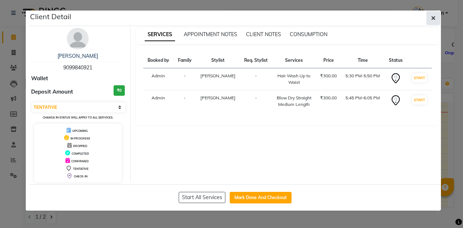
click at [431, 19] on button "button" at bounding box center [433, 18] width 14 height 14
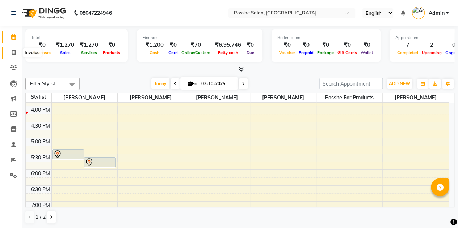
click at [15, 51] on icon at bounding box center [14, 52] width 4 height 5
select select "service"
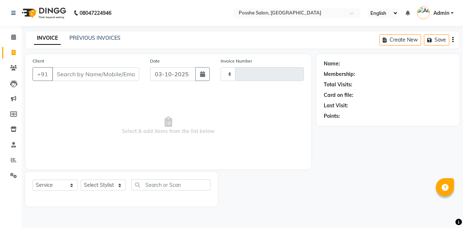
type input "2702"
select select "6052"
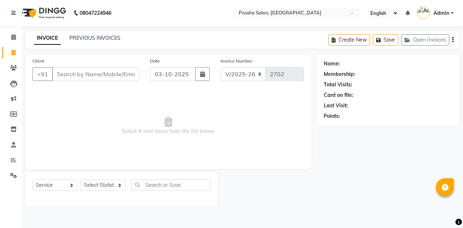
click at [93, 72] on input "Client" at bounding box center [95, 74] width 87 height 14
type input "9879031054"
click at [124, 71] on span "Add Client" at bounding box center [120, 74] width 29 height 7
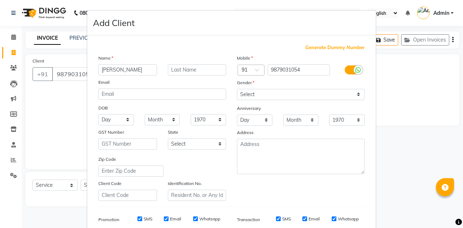
type input "parul"
click at [196, 68] on input "text" at bounding box center [197, 69] width 59 height 11
type input "shah"
click at [304, 95] on select "Select [DEMOGRAPHIC_DATA] [DEMOGRAPHIC_DATA] Other Prefer Not To Say" at bounding box center [301, 94] width 128 height 11
select select "[DEMOGRAPHIC_DATA]"
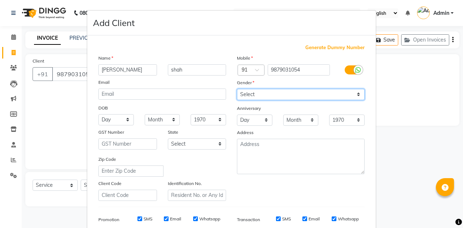
click at [237, 89] on select "Select [DEMOGRAPHIC_DATA] [DEMOGRAPHIC_DATA] Other Prefer Not To Say" at bounding box center [301, 94] width 128 height 11
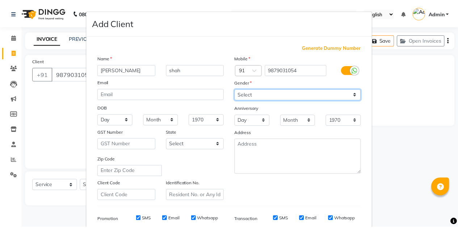
scroll to position [104, 0]
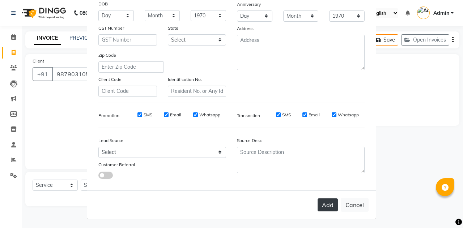
click at [330, 207] on button "Add" at bounding box center [328, 205] width 20 height 13
select select
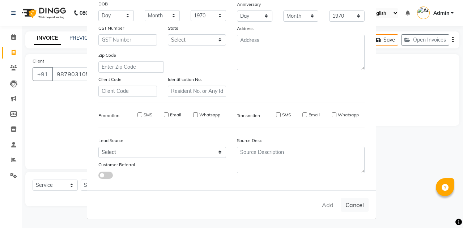
select select
checkbox input "false"
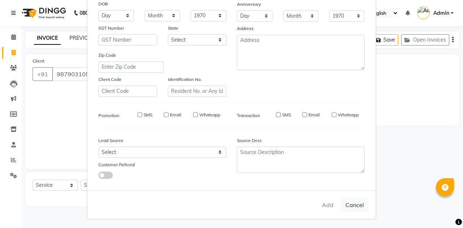
checkbox input "false"
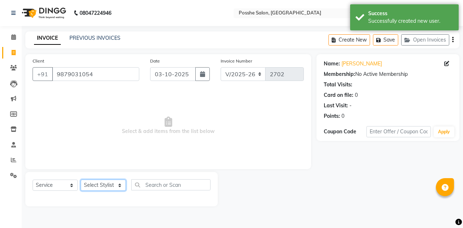
click at [107, 188] on select "Select Stylist Faheem Salmani Farheen Shaikh Kamal Chand Posshe for products Ra…" at bounding box center [103, 185] width 45 height 11
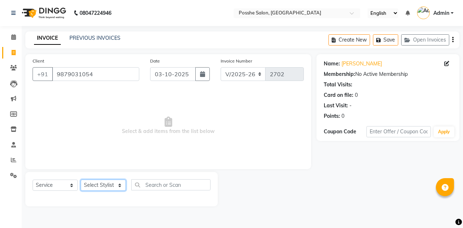
select select "43693"
click at [81, 180] on select "Select Stylist Faheem Salmani Farheen Shaikh Kamal Chand Posshe for products Ra…" at bounding box center [103, 185] width 45 height 11
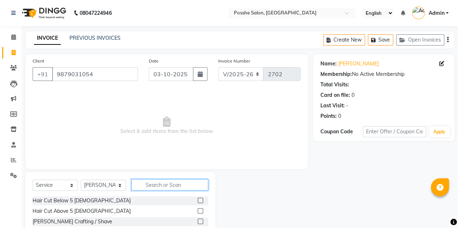
click at [153, 186] on input "text" at bounding box center [169, 184] width 77 height 11
type input "botox"
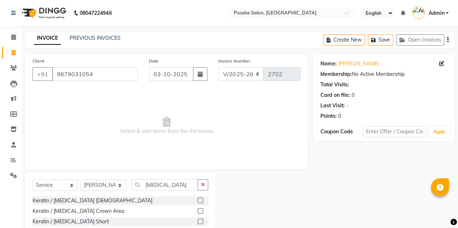
click at [200, 220] on label at bounding box center [200, 221] width 5 height 5
click at [200, 220] on input "checkbox" at bounding box center [200, 222] width 5 height 5
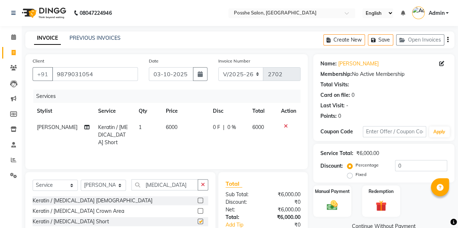
checkbox input "false"
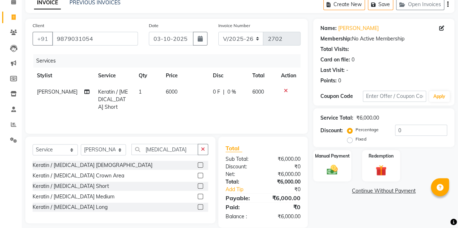
scroll to position [45, 0]
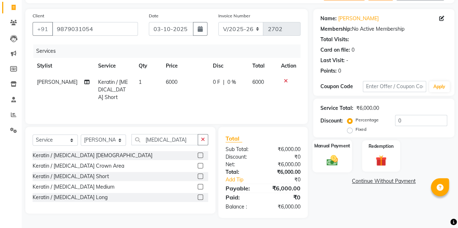
click at [332, 165] on img at bounding box center [332, 160] width 18 height 13
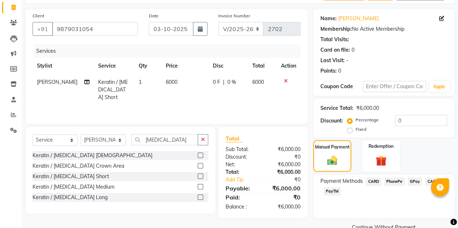
click at [428, 181] on span "CASH" at bounding box center [433, 182] width 16 height 8
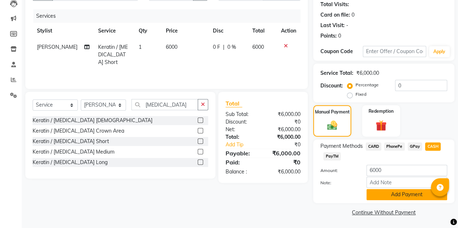
click at [412, 193] on button "Add Payment" at bounding box center [406, 194] width 81 height 11
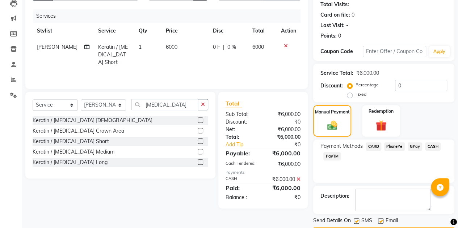
scroll to position [101, 0]
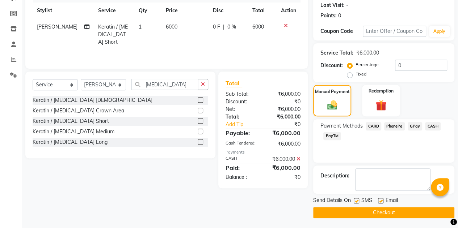
click at [381, 199] on label at bounding box center [380, 200] width 5 height 5
click at [381, 199] on input "checkbox" at bounding box center [380, 201] width 5 height 5
checkbox input "false"
click at [355, 199] on label at bounding box center [355, 200] width 5 height 5
click at [355, 199] on input "checkbox" at bounding box center [355, 201] width 5 height 5
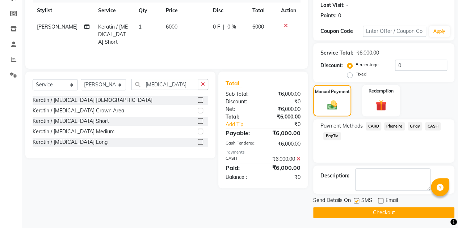
checkbox input "false"
click at [370, 214] on button "Checkout" at bounding box center [383, 212] width 141 height 11
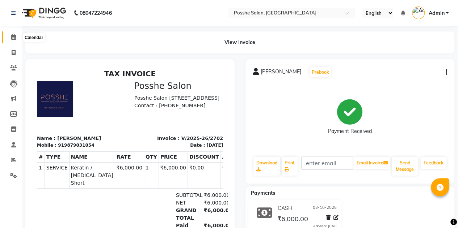
click at [7, 36] on span at bounding box center [13, 37] width 13 height 8
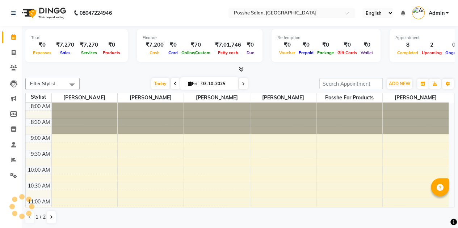
scroll to position [251, 0]
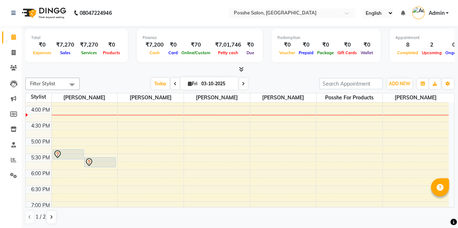
click at [127, 74] on div "Total ₹0 Expenses ₹7,270 Sales ₹7,270 Services ₹0 Products Finance ₹7,200 Cash …" at bounding box center [240, 127] width 436 height 203
